Goal: Navigation & Orientation: Find specific page/section

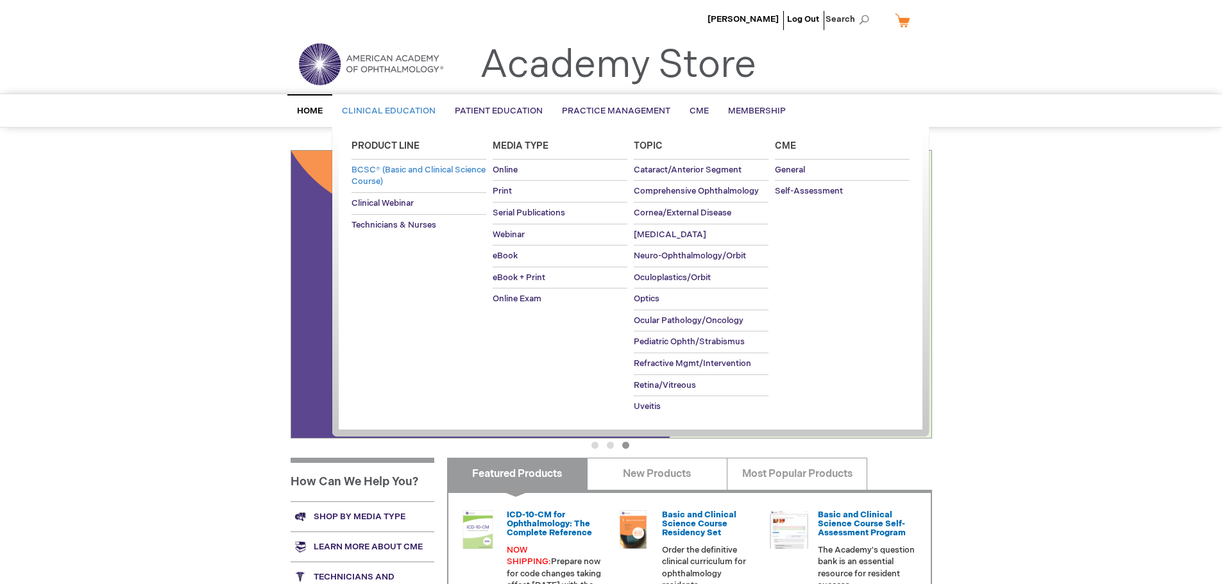
click at [404, 171] on span "BCSC® (Basic and Clinical Science Course)" at bounding box center [418, 176] width 134 height 22
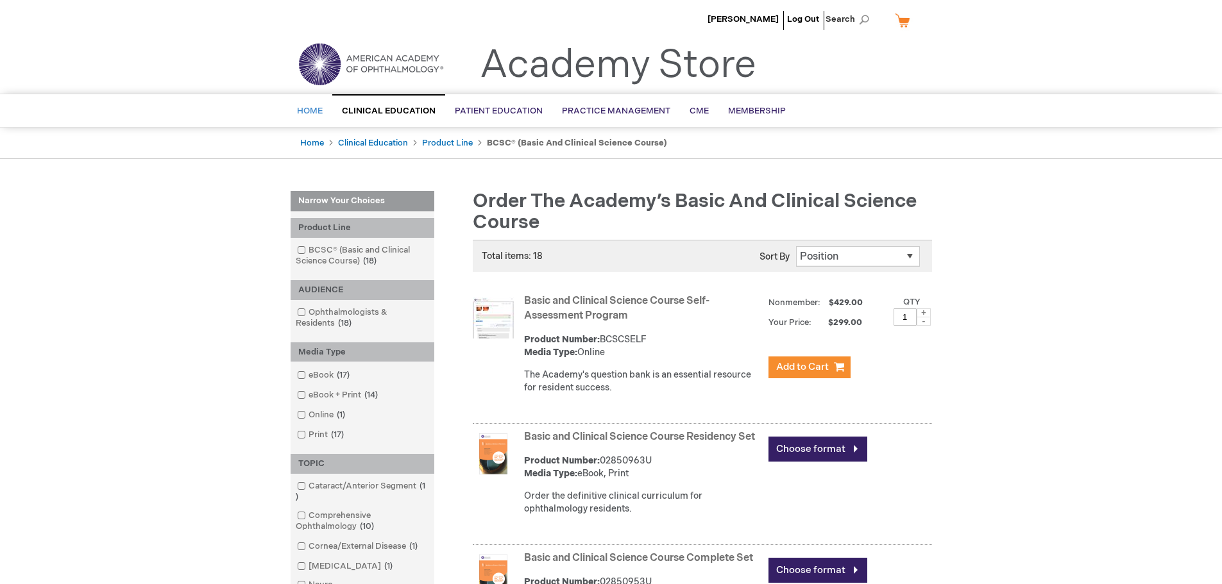
click at [289, 110] on link "Home" at bounding box center [309, 111] width 45 height 31
